Goal: Task Accomplishment & Management: Manage account settings

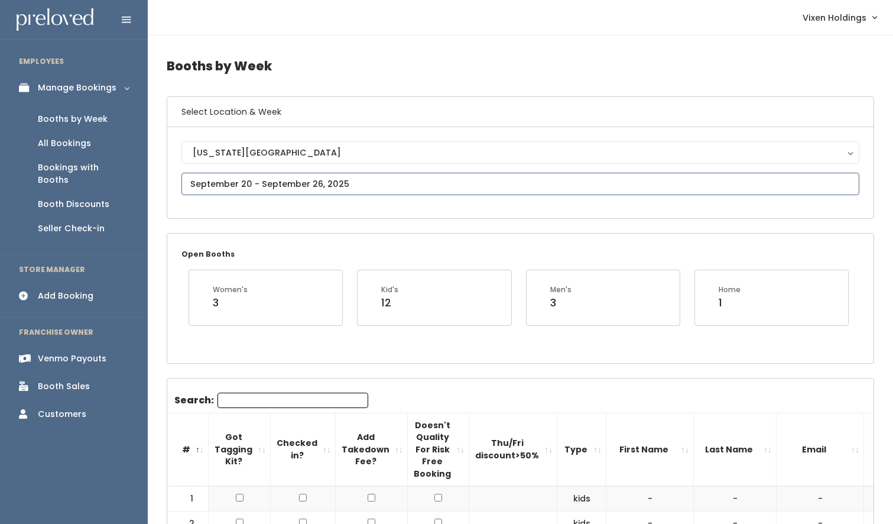
click at [261, 184] on input "text" at bounding box center [520, 184] width 678 height 22
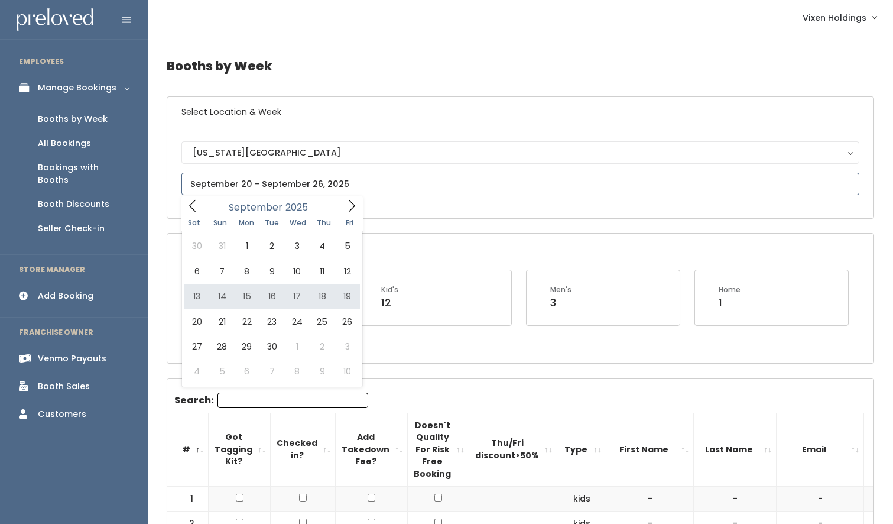
type input "September 13 to September 19"
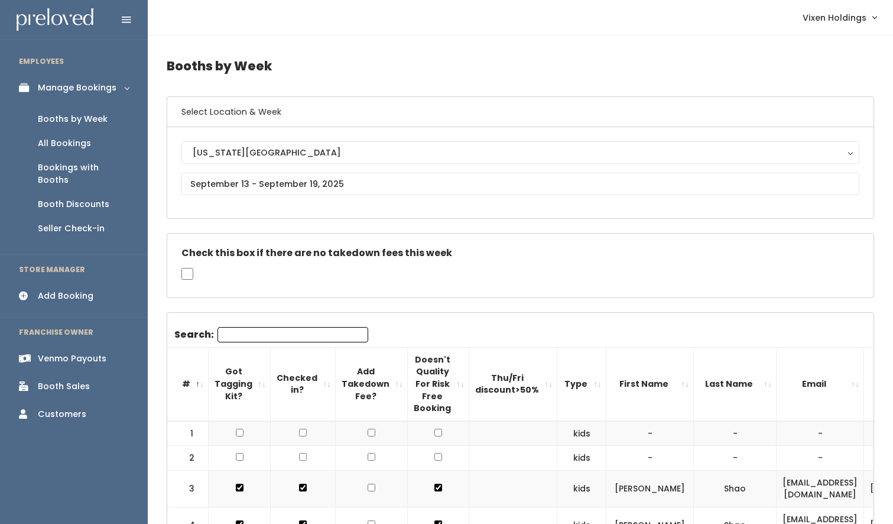
click at [90, 198] on div "Booth Discounts" at bounding box center [73, 204] width 71 height 12
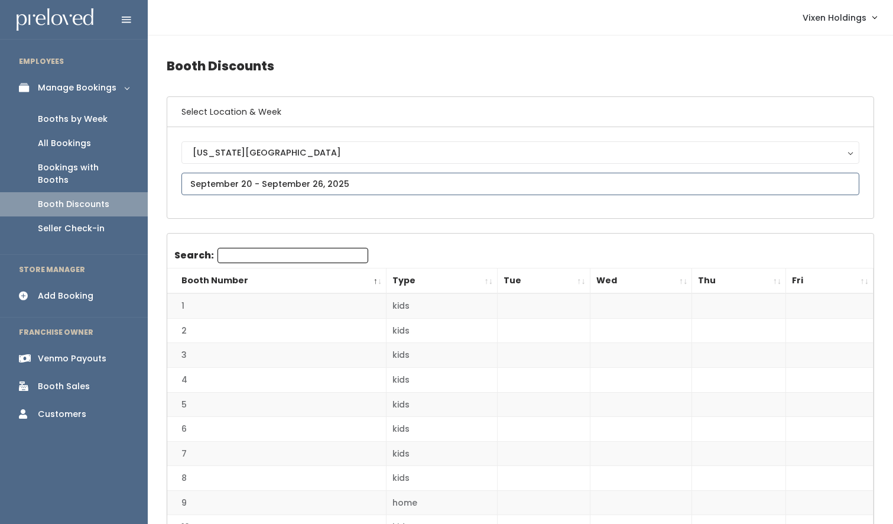
click at [264, 191] on input "text" at bounding box center [520, 184] width 678 height 22
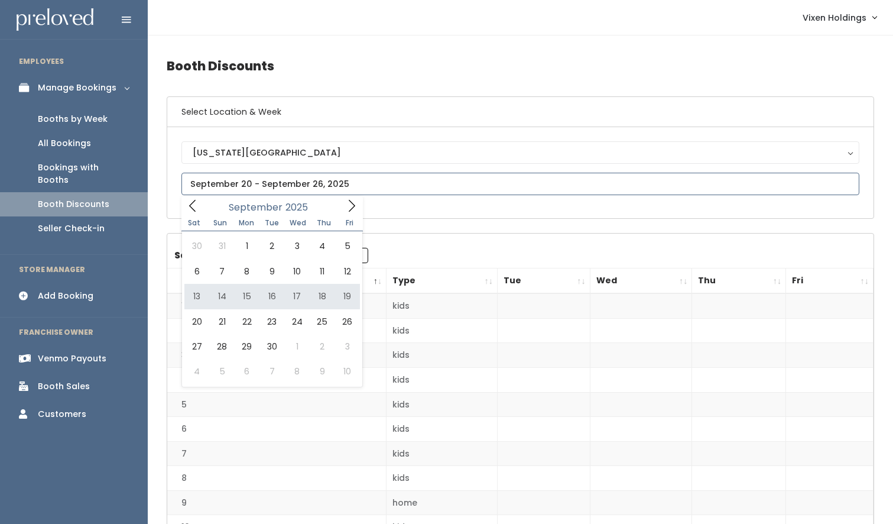
type input "[DATE] to [DATE]"
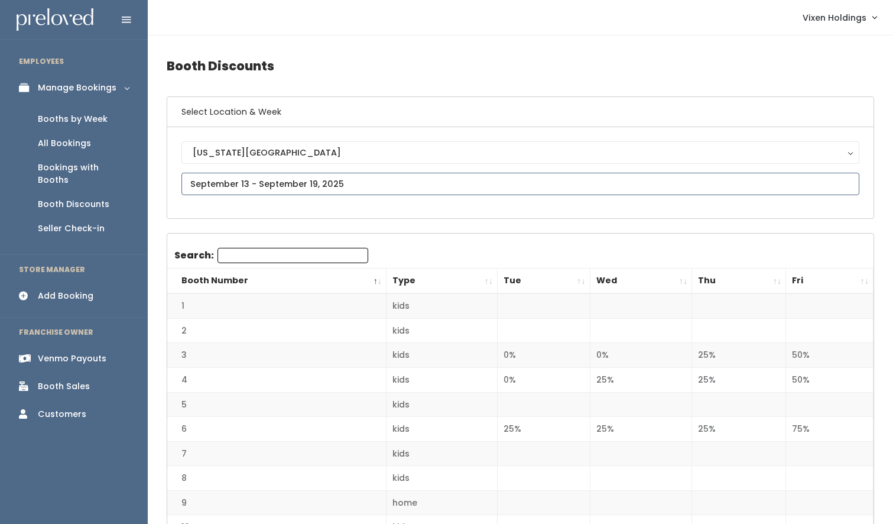
click at [252, 183] on input "text" at bounding box center [520, 184] width 678 height 22
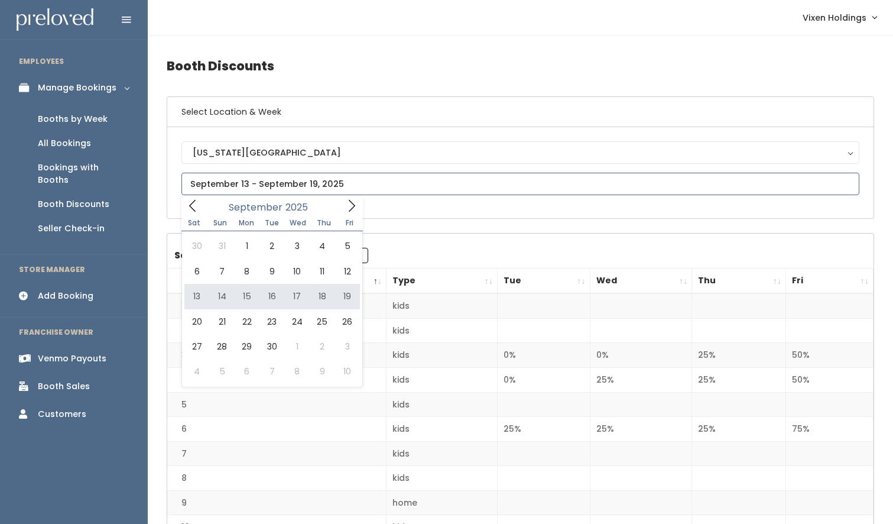
type input "[DATE] to [DATE]"
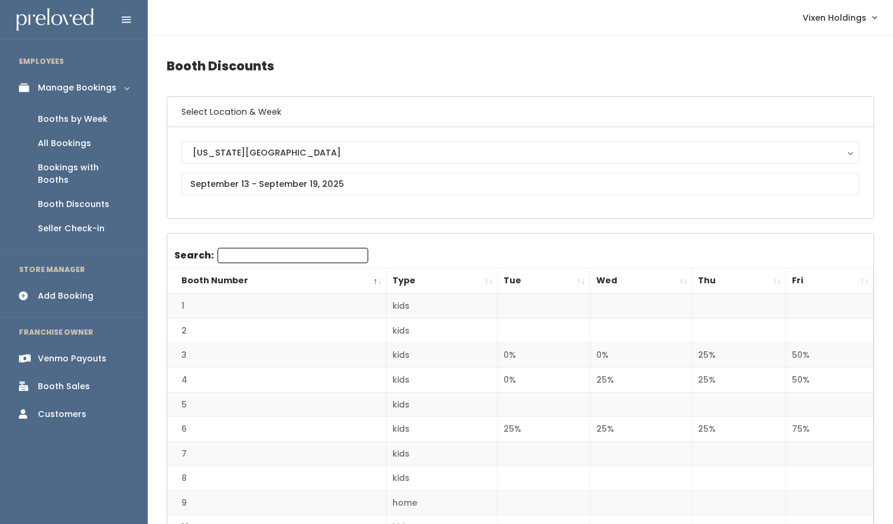
click at [95, 125] on link "Booths by Week" at bounding box center [74, 119] width 148 height 24
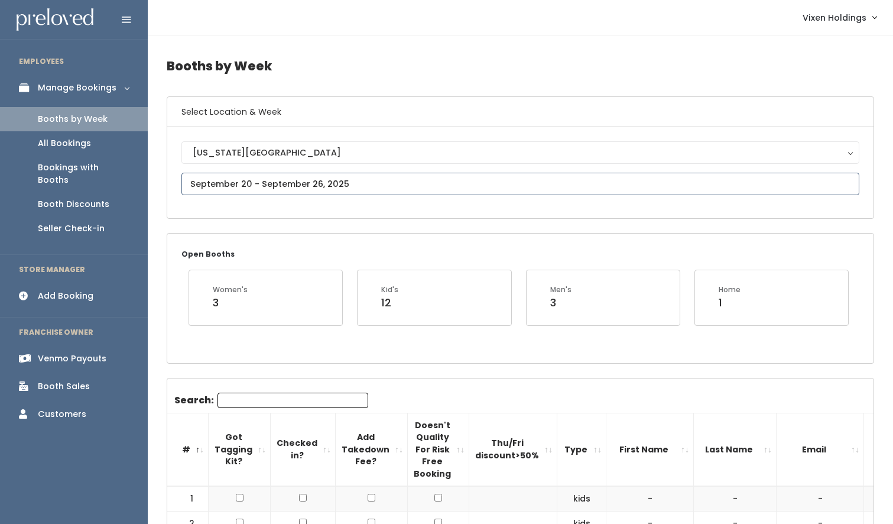
click at [253, 186] on input "text" at bounding box center [520, 184] width 678 height 22
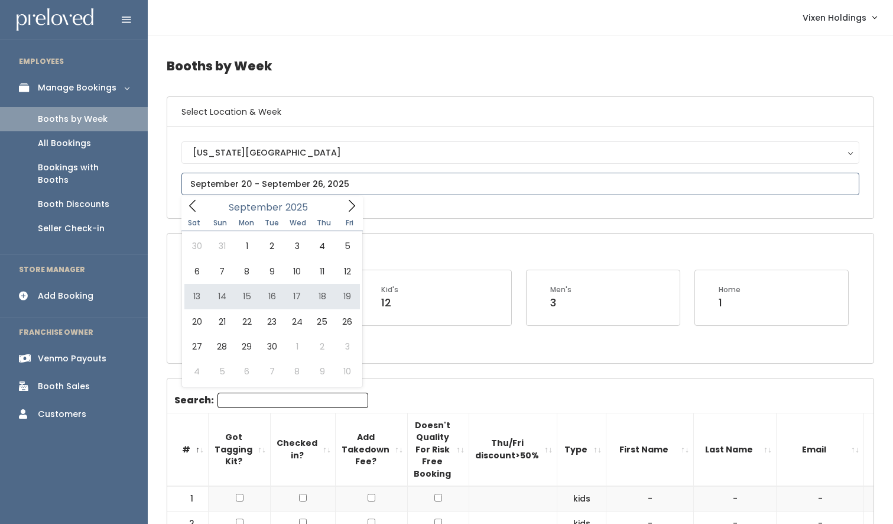
type input "[DATE] to [DATE]"
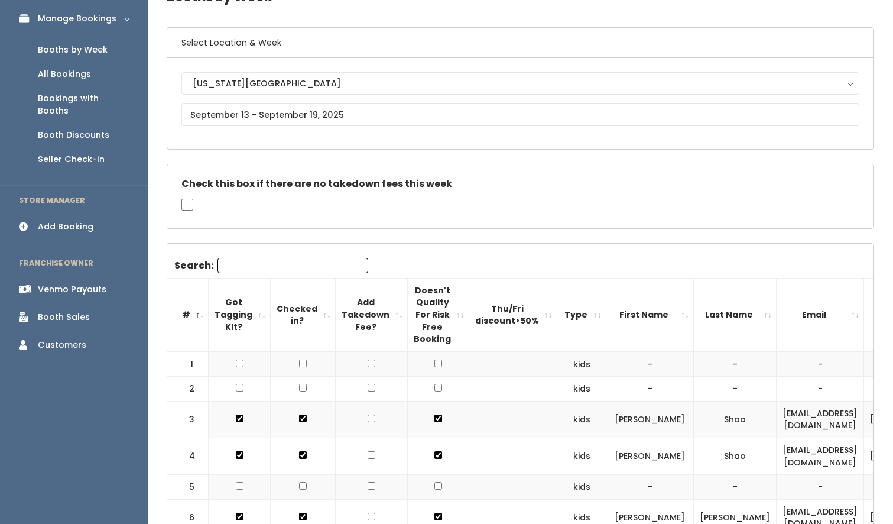
scroll to position [146, 0]
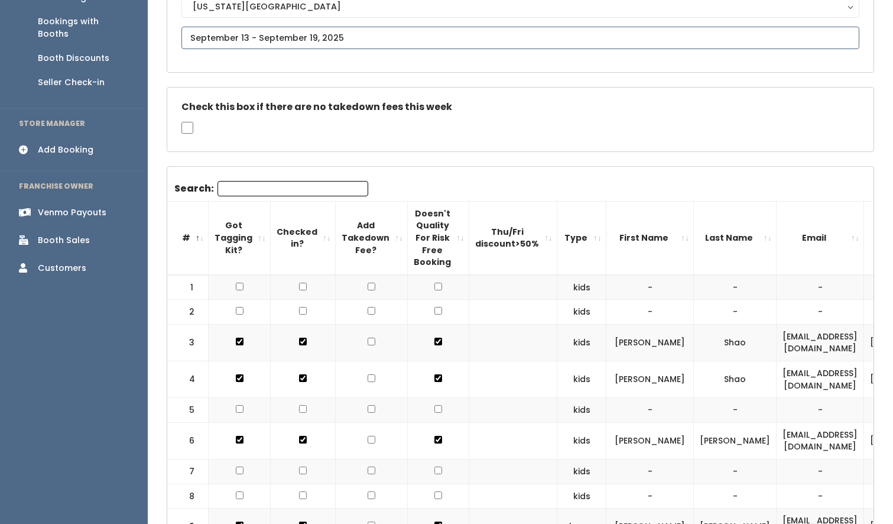
click at [274, 36] on input "text" at bounding box center [520, 38] width 678 height 22
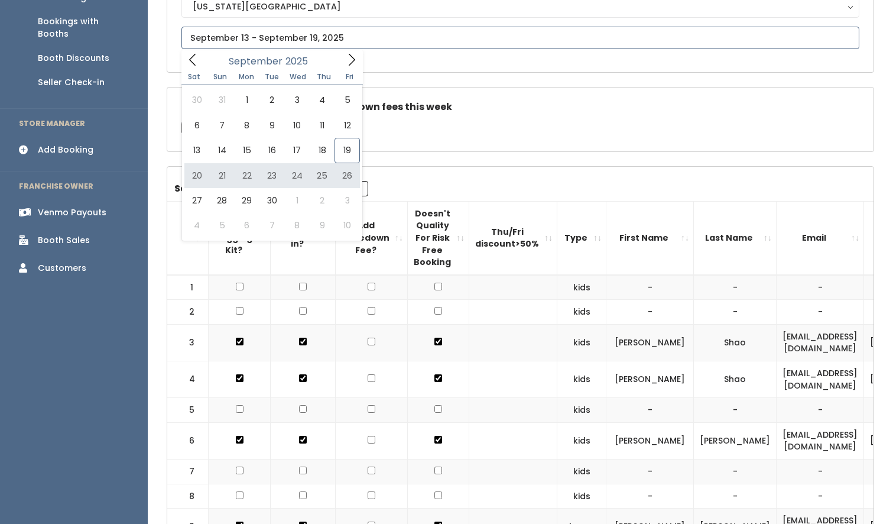
type input "September 20 to September 26"
